Goal: Information Seeking & Learning: Learn about a topic

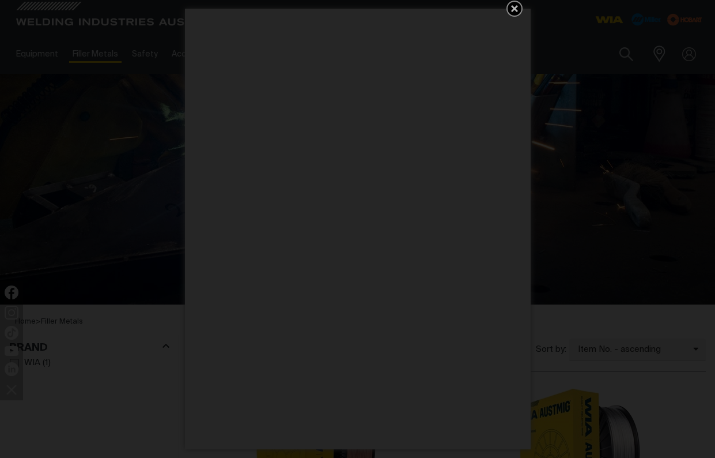
click at [513, 6] on icon "Get 5 WIA Welding Guides Free!" at bounding box center [514, 8] width 7 height 7
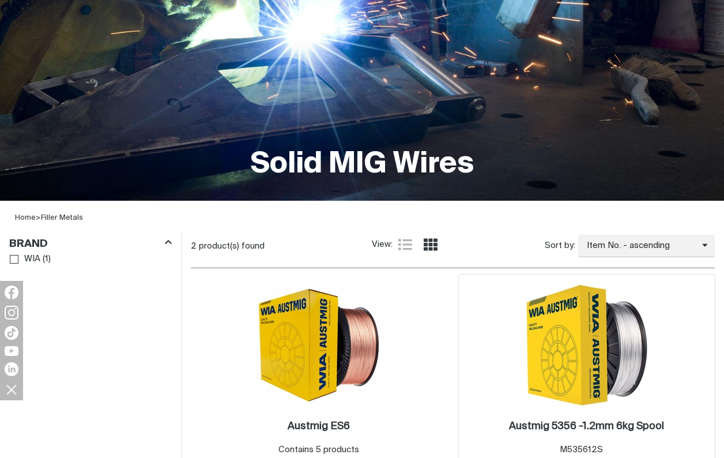
scroll to position [229, 0]
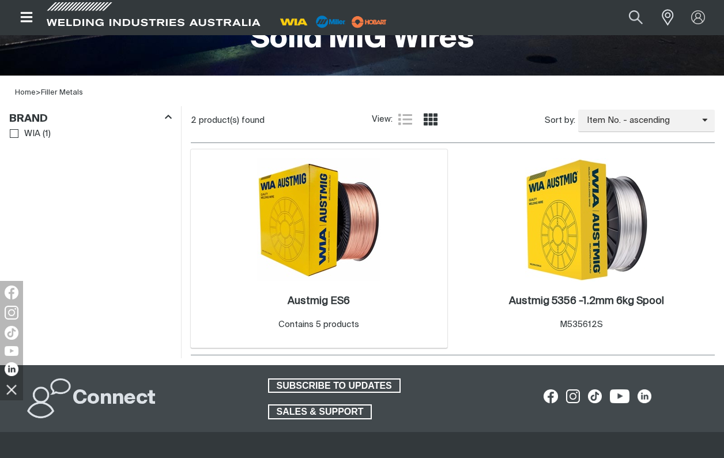
click at [280, 241] on img at bounding box center [318, 219] width 123 height 123
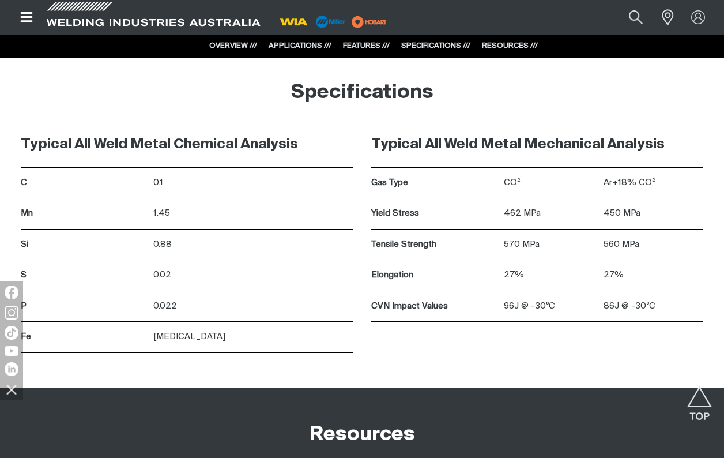
scroll to position [1440, 0]
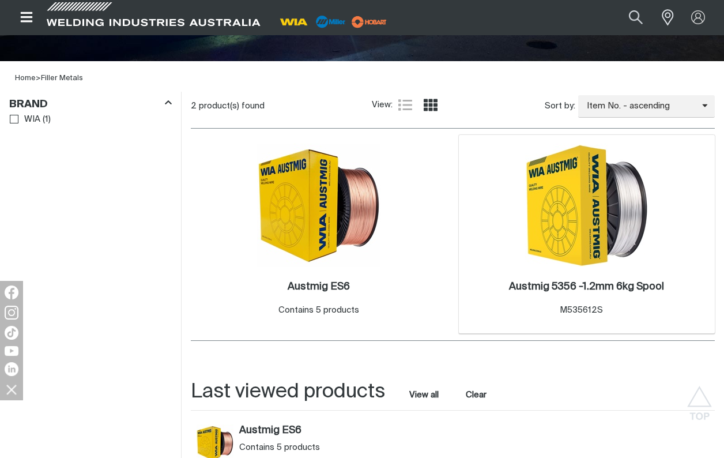
scroll to position [263, 0]
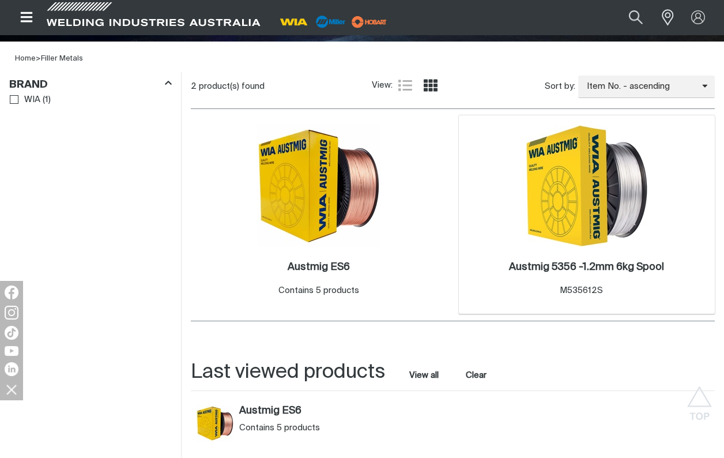
click at [579, 216] on img at bounding box center [586, 185] width 123 height 123
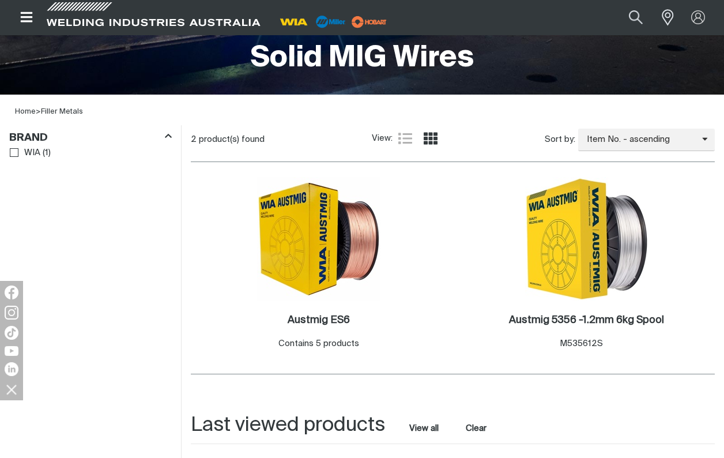
scroll to position [209, 0]
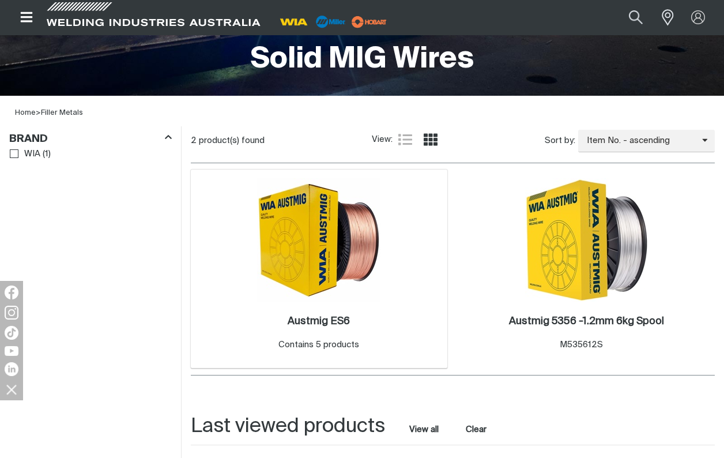
click at [320, 242] on img at bounding box center [318, 239] width 123 height 123
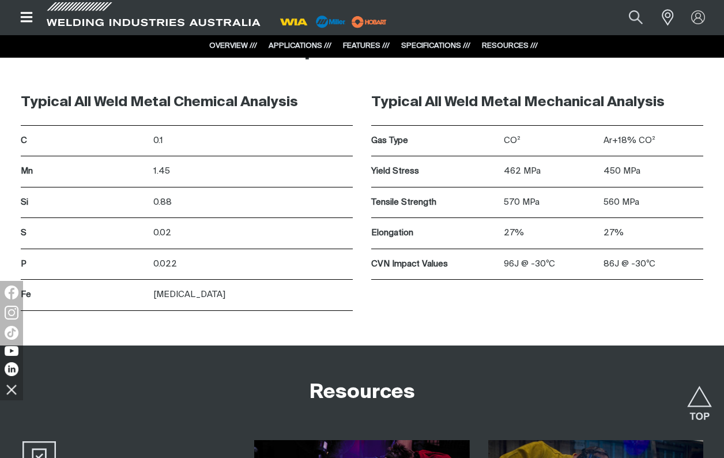
scroll to position [1508, 0]
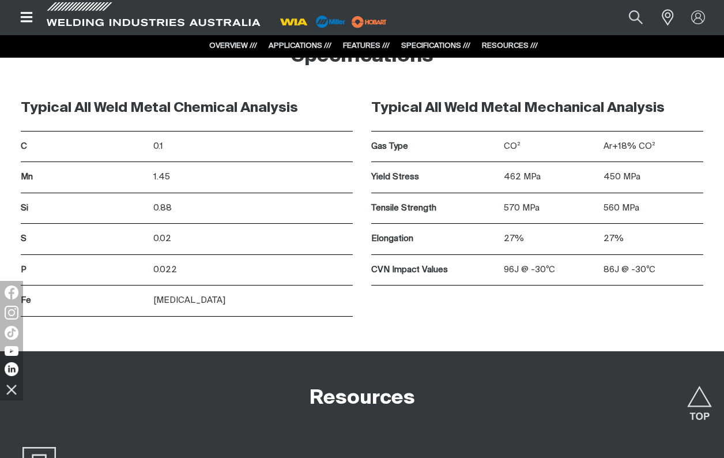
scroll to position [1481, 0]
